Goal: Transaction & Acquisition: Purchase product/service

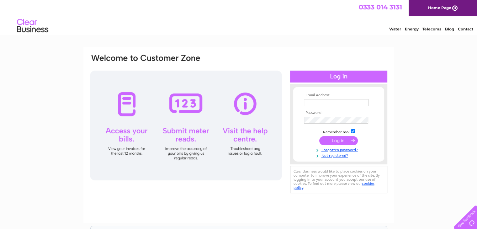
type input "[EMAIL_ADDRESS][DOMAIN_NAME][PERSON_NAME]"
click at [338, 138] on input "submit" at bounding box center [338, 140] width 39 height 9
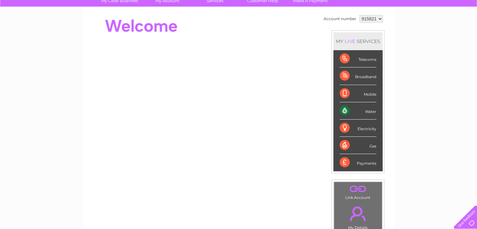
scroll to position [63, 0]
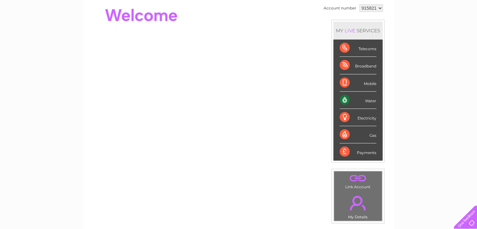
click at [365, 151] on div "Payments" at bounding box center [358, 151] width 37 height 17
click at [380, 8] on select "915821" at bounding box center [371, 8] width 24 height 8
click at [366, 81] on div "Mobile" at bounding box center [358, 82] width 37 height 17
drag, startPoint x: 358, startPoint y: 115, endPoint x: 363, endPoint y: 133, distance: 18.6
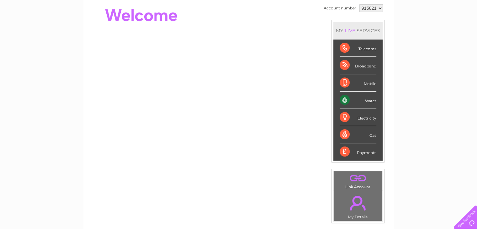
click at [358, 115] on div "Electricity" at bounding box center [358, 117] width 37 height 17
click at [368, 151] on div "Payments" at bounding box center [358, 151] width 37 height 17
click at [355, 151] on div "Payments" at bounding box center [358, 151] width 37 height 17
click at [368, 148] on div "Payments" at bounding box center [358, 151] width 37 height 17
click at [364, 31] on div "MY LIVE SERVICES" at bounding box center [357, 31] width 49 height 18
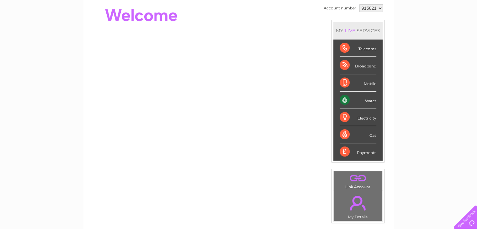
click at [359, 204] on link "." at bounding box center [358, 203] width 45 height 22
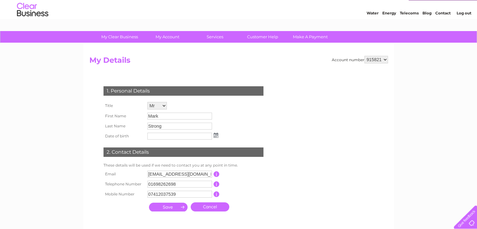
scroll to position [31, 0]
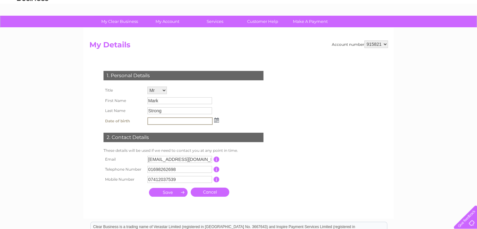
click at [176, 119] on input "text" at bounding box center [179, 121] width 65 height 8
type input "08/10/1981"
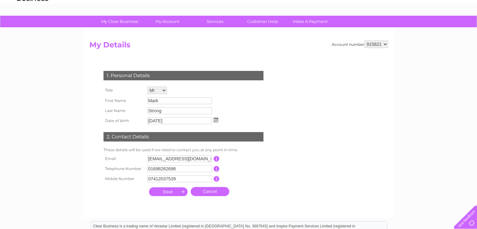
click at [125, 166] on th "Telephone Number" at bounding box center [124, 169] width 44 height 10
click at [178, 192] on input "submit" at bounding box center [168, 191] width 39 height 9
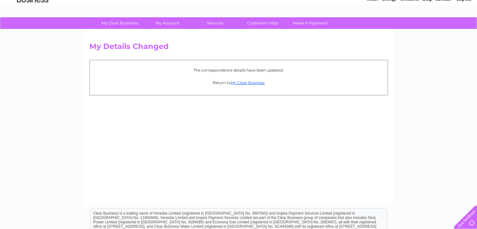
scroll to position [31, 0]
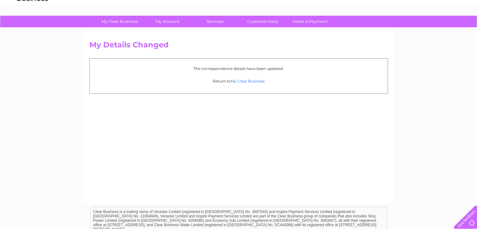
click at [250, 79] on link "My Clear Business" at bounding box center [248, 81] width 34 height 5
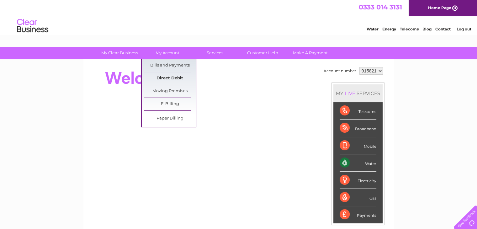
click at [174, 78] on link "Direct Debit" at bounding box center [170, 78] width 52 height 13
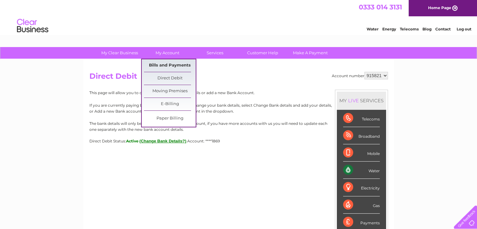
click at [174, 65] on link "Bills and Payments" at bounding box center [170, 65] width 52 height 13
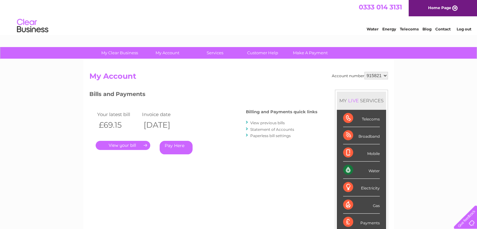
click at [131, 145] on link "." at bounding box center [123, 145] width 55 height 9
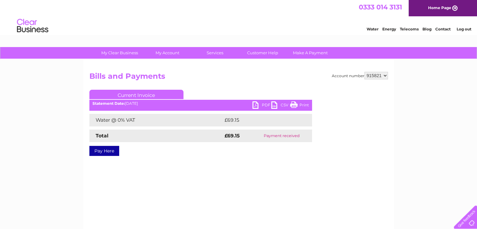
click at [188, 176] on div "Account number 915821 Bills and Payments Current Invoice PDF CSV Print £69.15" at bounding box center [238, 147] width 310 height 176
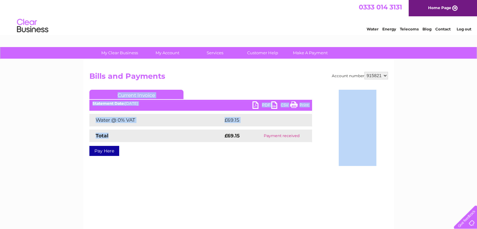
drag, startPoint x: 142, startPoint y: 225, endPoint x: 118, endPoint y: 243, distance: 30.1
click at [118, 229] on html "My Clear Business Login Details My Details My Preferences Link Account My Accou…" at bounding box center [238, 173] width 477 height 347
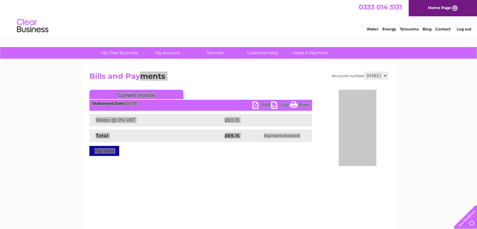
click at [369, 37] on html "0333 014 3131 Home Page Water Energy Telecoms Blog Contact Log out" at bounding box center [238, 18] width 477 height 37
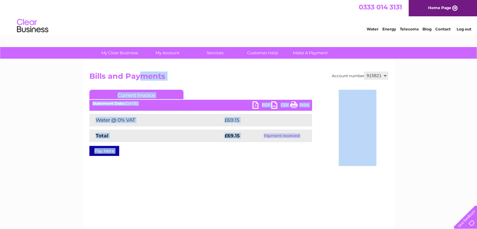
click at [210, 92] on ul "Current Invoice" at bounding box center [200, 96] width 223 height 12
click at [173, 165] on div "Account number 915821 Bills and Payments Current Invoice PDF CSV Print £69.15" at bounding box center [238, 118] width 299 height 93
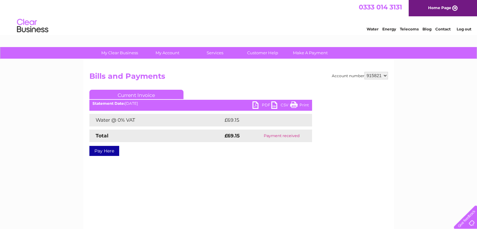
click at [203, 76] on h2 "Bills and Payments" at bounding box center [238, 78] width 299 height 12
click at [275, 135] on td "Payment received" at bounding box center [281, 136] width 61 height 13
click at [271, 137] on td "Payment received" at bounding box center [281, 136] width 61 height 13
click at [269, 136] on td "Payment received" at bounding box center [281, 136] width 61 height 13
drag, startPoint x: 269, startPoint y: 136, endPoint x: 311, endPoint y: 137, distance: 41.7
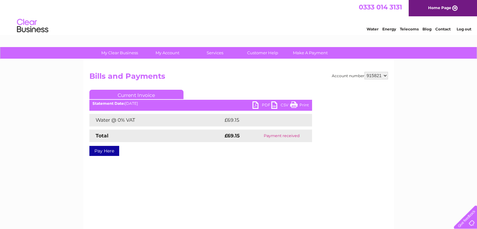
click at [311, 137] on td "Payment received" at bounding box center [281, 136] width 61 height 13
click at [266, 155] on div "Account number 915821 Bills and Payments Current Invoice PDF CSV Print £69.15" at bounding box center [238, 118] width 299 height 93
click at [104, 151] on link "Pay Here" at bounding box center [104, 151] width 30 height 10
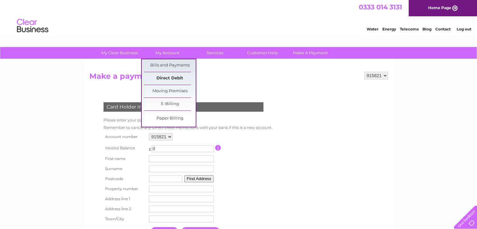
click at [169, 75] on link "Direct Debit" at bounding box center [170, 78] width 52 height 13
click at [172, 77] on link "Direct Debit" at bounding box center [170, 78] width 52 height 13
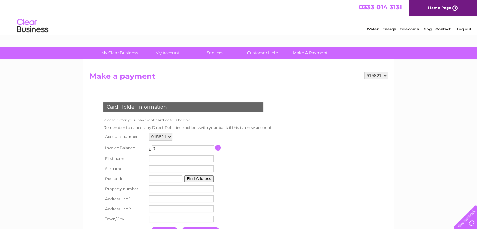
click at [183, 88] on form "915821 Make a payment Card Holder Information Please enter your payment card de…" at bounding box center [238, 162] width 299 height 180
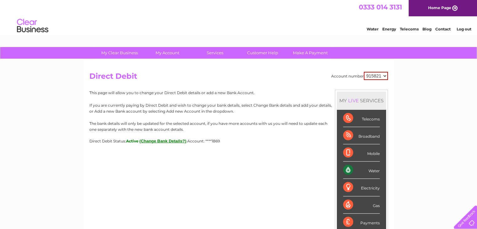
click at [386, 77] on select "915821" at bounding box center [376, 76] width 24 height 8
click at [387, 74] on select "915821" at bounding box center [376, 76] width 24 height 8
click at [382, 62] on div "Account number 915821 Direct Debit MY LIVE SERVICES Telecoms Broadband Mobile W…" at bounding box center [238, 148] width 310 height 179
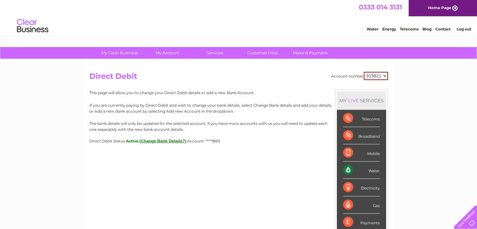
click at [387, 75] on select "915821" at bounding box center [376, 76] width 24 height 8
click at [386, 64] on div "Account number 915821 Direct Debit MY LIVE SERVICES Telecoms Broadband Mobile W…" at bounding box center [238, 148] width 310 height 179
click at [387, 63] on div "Account number 915821 Direct Debit MY LIVE SERVICES Telecoms Broadband Mobile W…" at bounding box center [238, 148] width 310 height 179
drag, startPoint x: 389, startPoint y: 75, endPoint x: 386, endPoint y: 76, distance: 3.2
click at [386, 76] on div "Account number 915821 Direct Debit MY LIVE SERVICES Telecoms Broadband Mobile W…" at bounding box center [238, 148] width 310 height 179
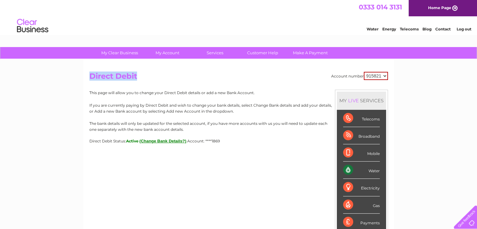
click at [385, 76] on select "915821" at bounding box center [376, 76] width 24 height 8
click at [385, 75] on select "915821" at bounding box center [376, 76] width 24 height 8
click at [384, 66] on div "Account number 915821 Direct Debit MY LIVE SERVICES Telecoms Broadband Mobile W…" at bounding box center [238, 148] width 310 height 179
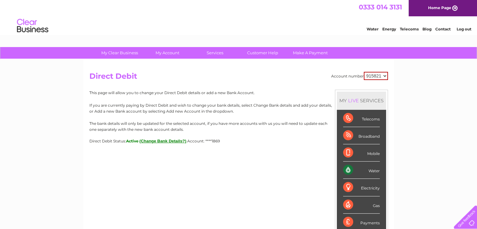
click at [377, 64] on div "Account number 915821 Direct Debit MY LIVE SERVICES Telecoms Broadband Mobile W…" at bounding box center [238, 148] width 310 height 179
drag, startPoint x: 296, startPoint y: 72, endPoint x: 292, endPoint y: 74, distance: 4.2
click at [292, 74] on h2 "Direct Debit" at bounding box center [238, 78] width 299 height 12
